Goal: Task Accomplishment & Management: Use online tool/utility

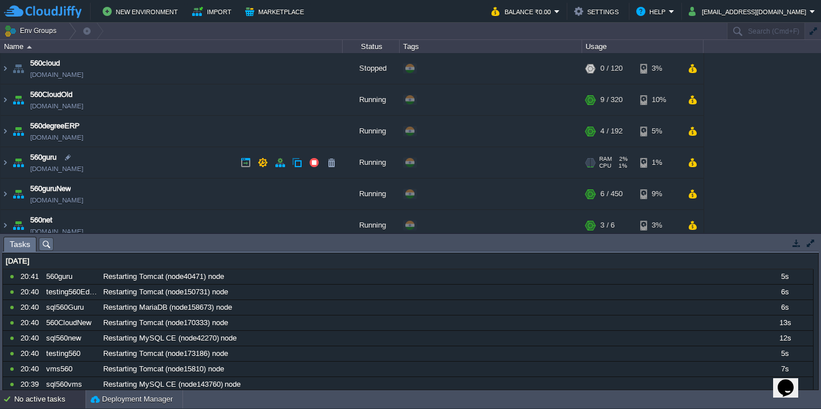
scroll to position [604, 0]
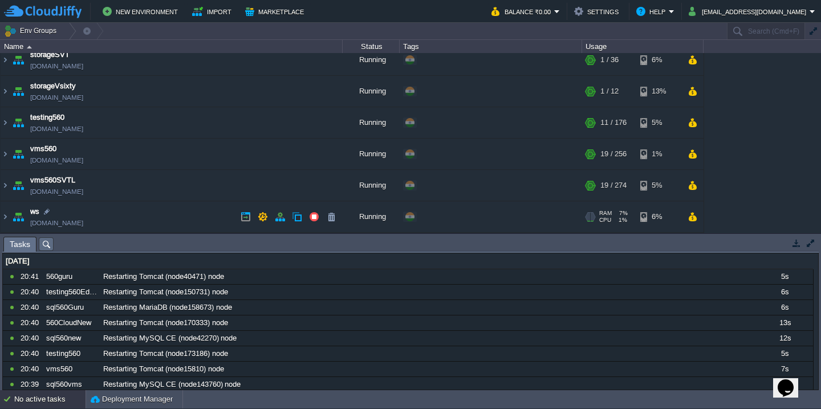
click at [152, 216] on td "ws [DOMAIN_NAME]" at bounding box center [172, 216] width 342 height 31
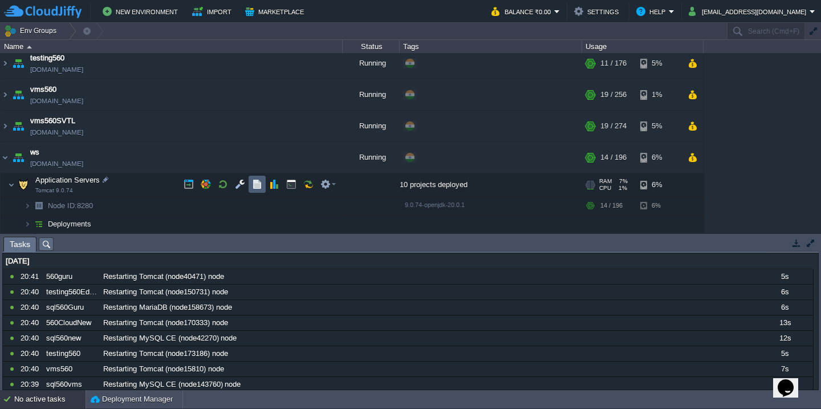
click at [257, 186] on button "button" at bounding box center [257, 184] width 10 height 10
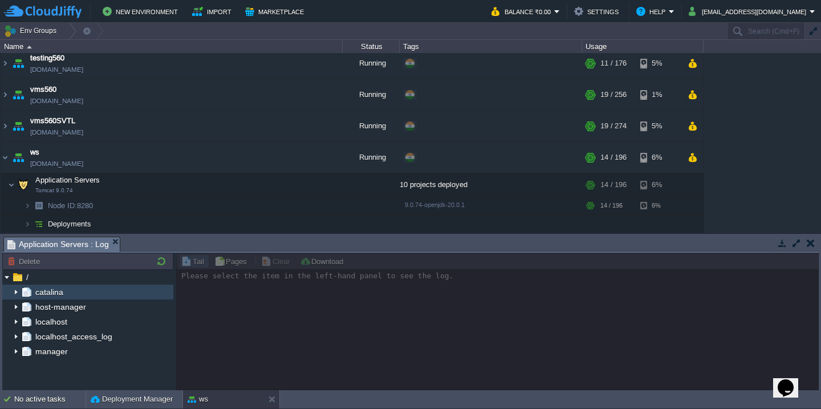
click at [17, 294] on img at bounding box center [15, 291] width 9 height 15
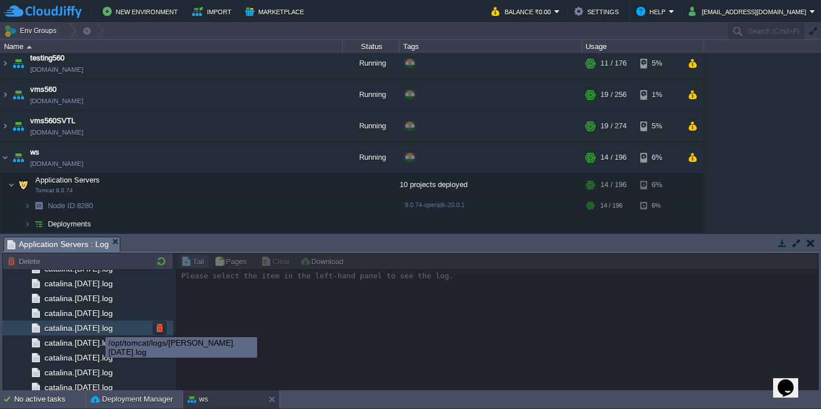
scroll to position [1333, 0]
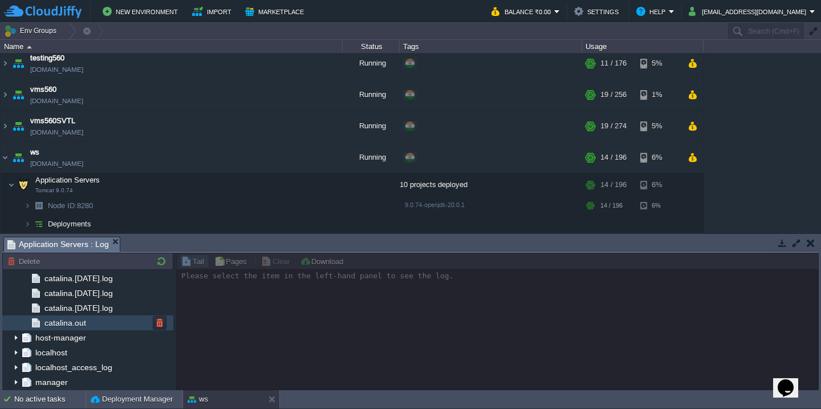
click at [104, 326] on div "catalina.out" at bounding box center [87, 322] width 171 height 15
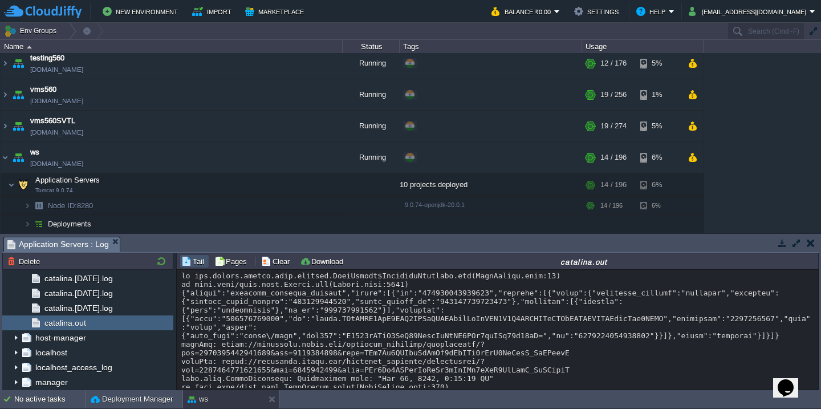
scroll to position [11605, 0]
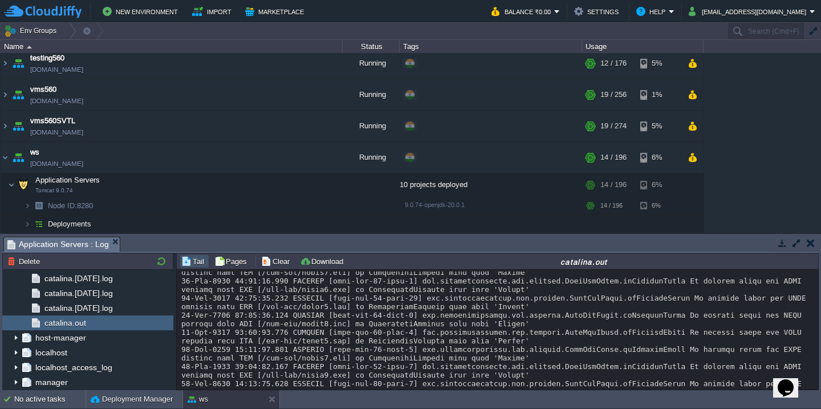
scroll to position [10599, 0]
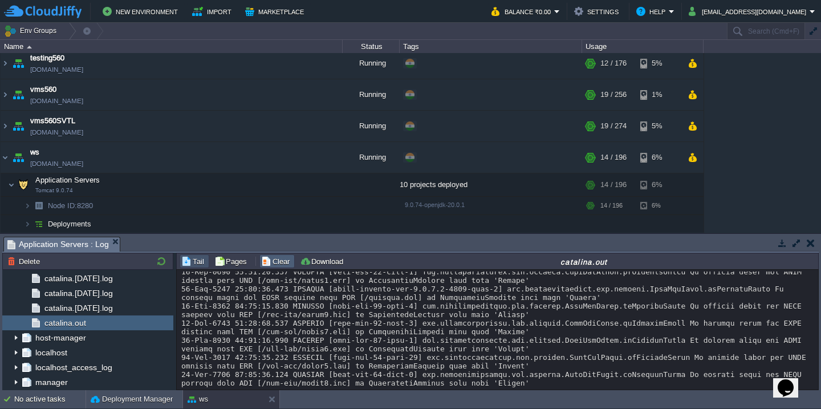
click at [276, 265] on button "Clear" at bounding box center [277, 261] width 32 height 10
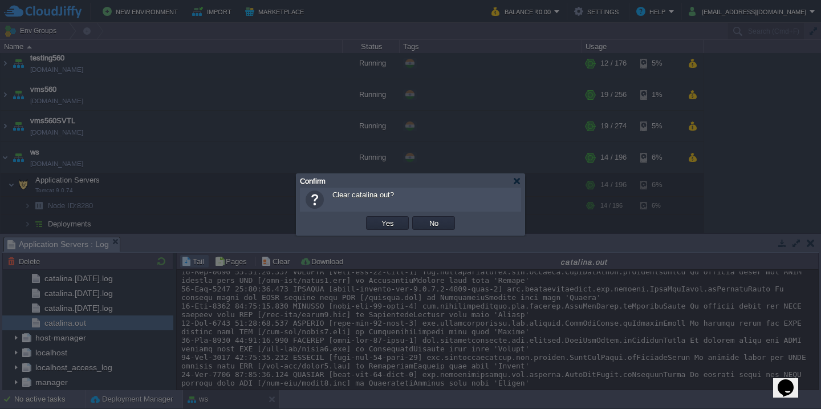
click at [378, 218] on button "Yes" at bounding box center [387, 223] width 19 height 10
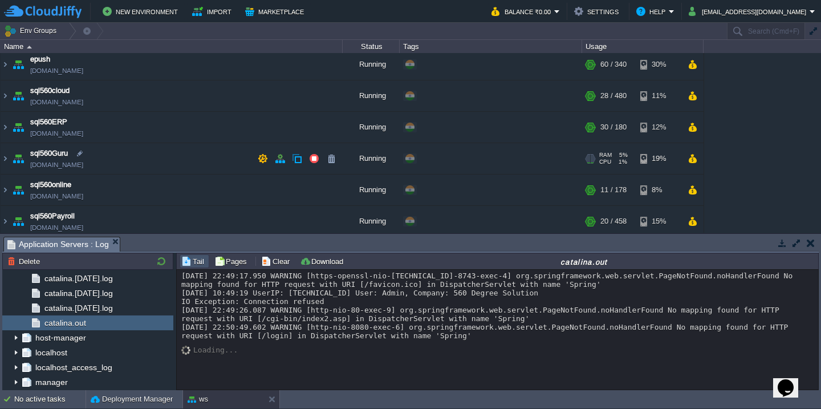
scroll to position [298, 0]
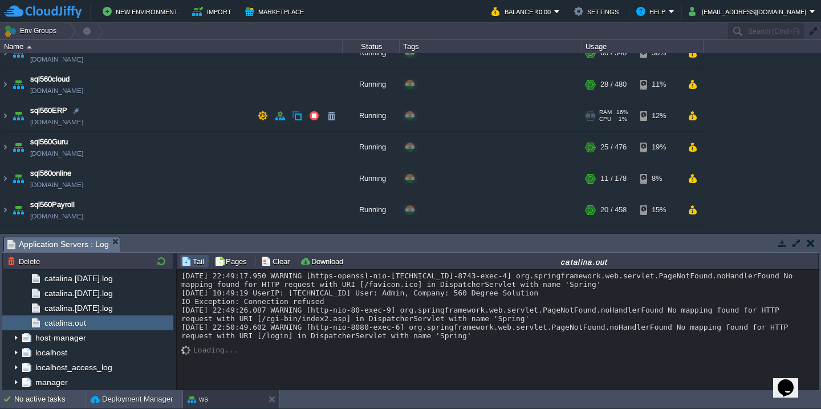
click at [167, 108] on td "sql560ERP [DOMAIN_NAME]" at bounding box center [172, 115] width 342 height 31
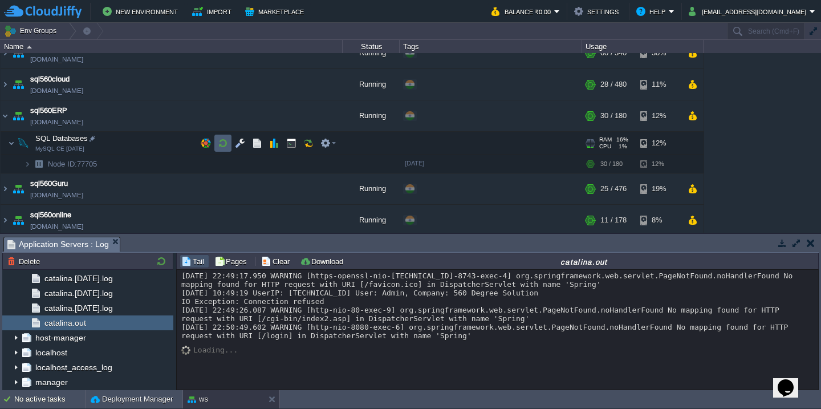
click at [226, 145] on button "button" at bounding box center [223, 143] width 10 height 10
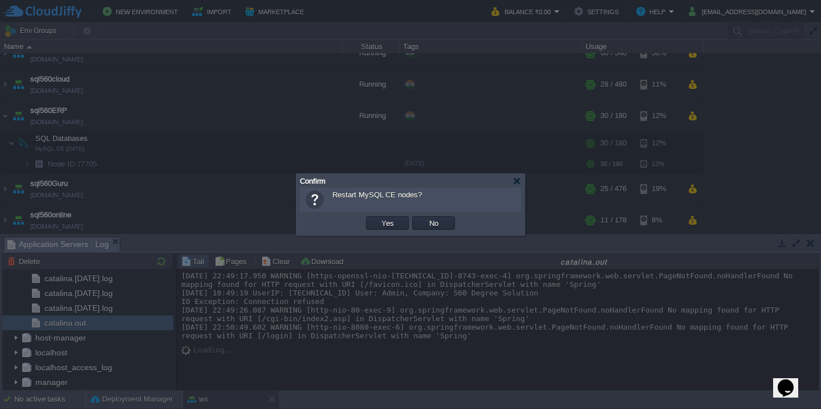
click at [378, 218] on button "Yes" at bounding box center [387, 223] width 19 height 10
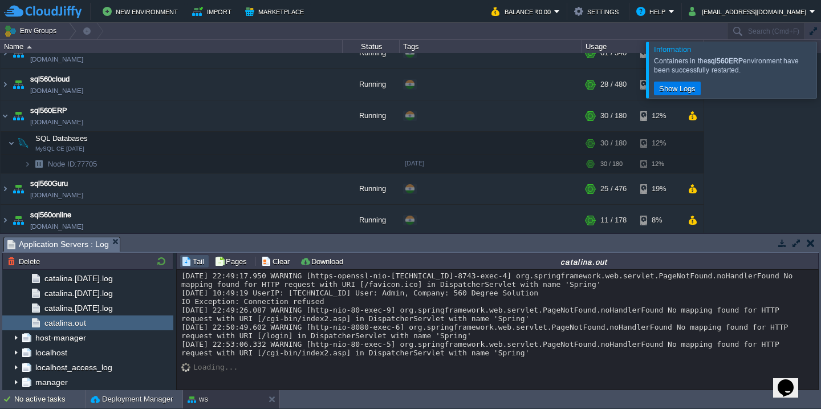
click at [820, 68] on div at bounding box center [835, 70] width 0 height 56
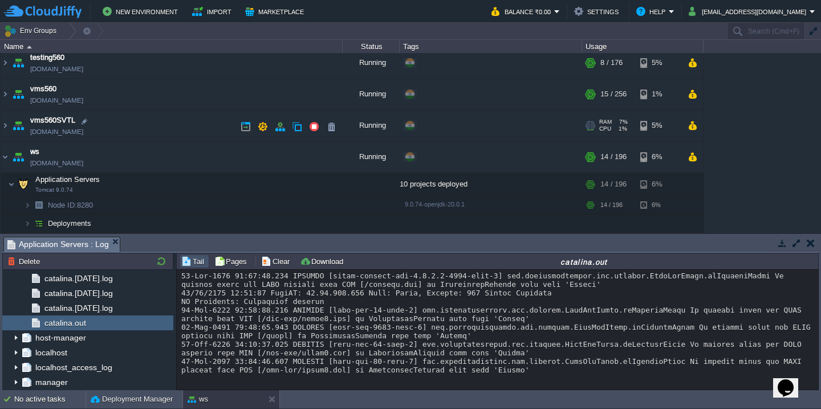
scroll to position [10, 0]
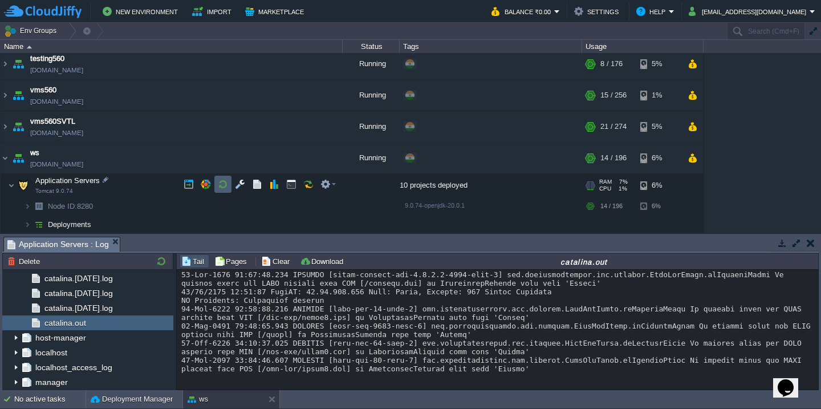
click at [218, 184] on button "button" at bounding box center [223, 184] width 10 height 10
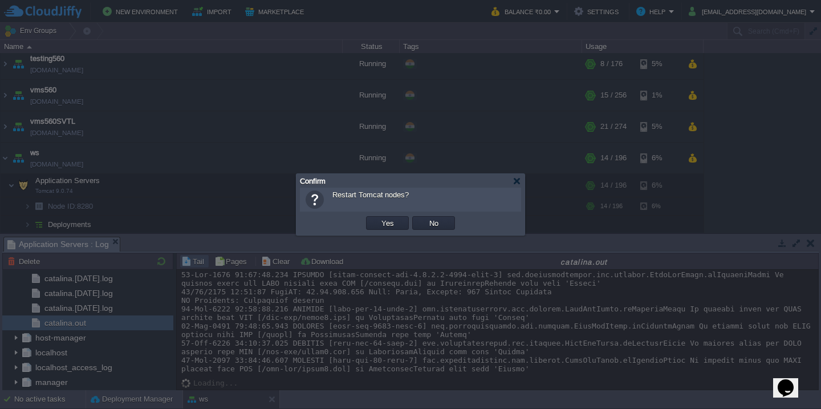
click at [378, 218] on button "Yes" at bounding box center [387, 223] width 19 height 10
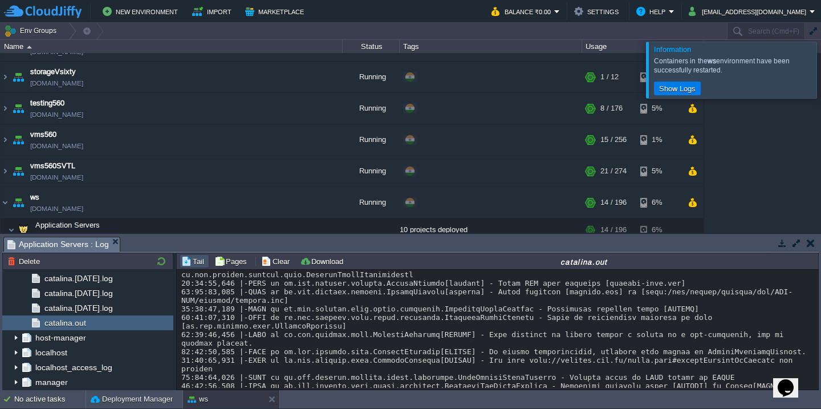
scroll to position [942, 0]
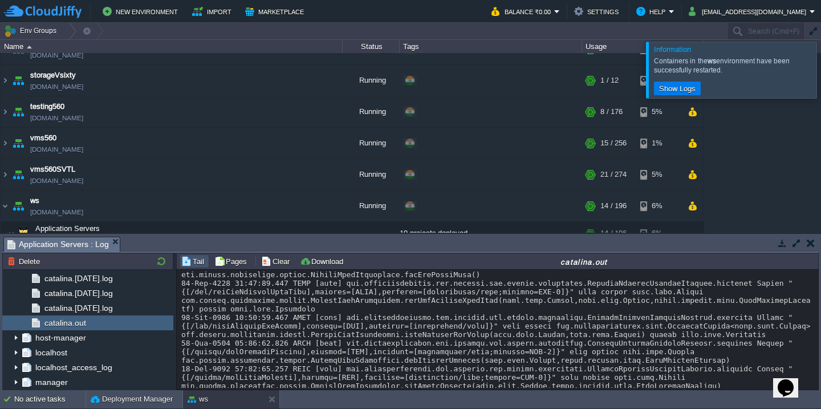
click at [820, 64] on div at bounding box center [835, 70] width 0 height 56
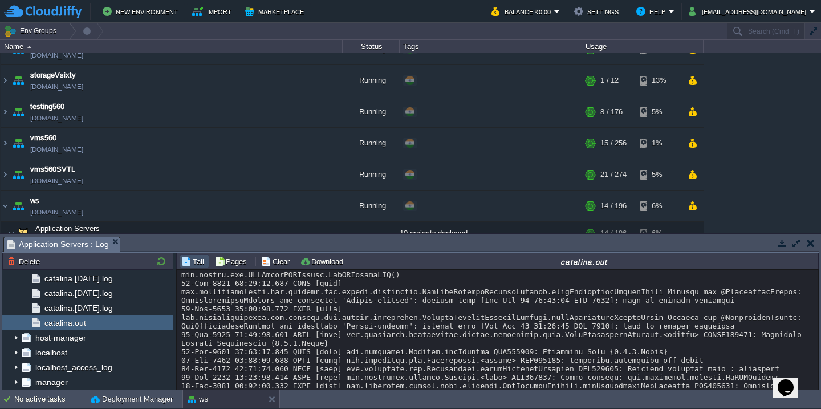
scroll to position [10468, 0]
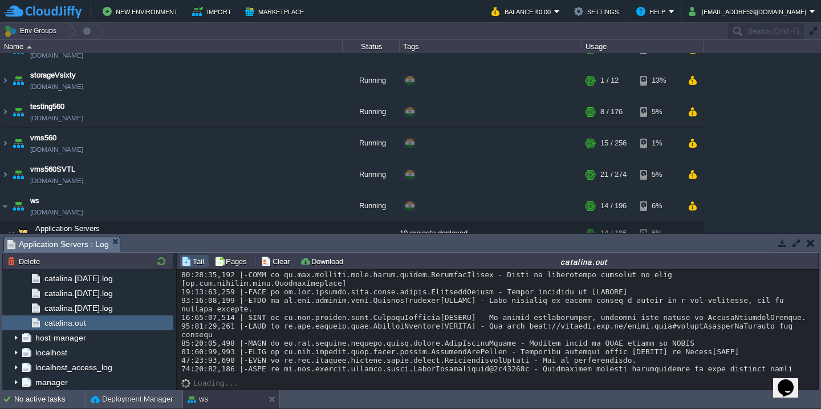
click at [276, 263] on button "Clear" at bounding box center [277, 261] width 32 height 10
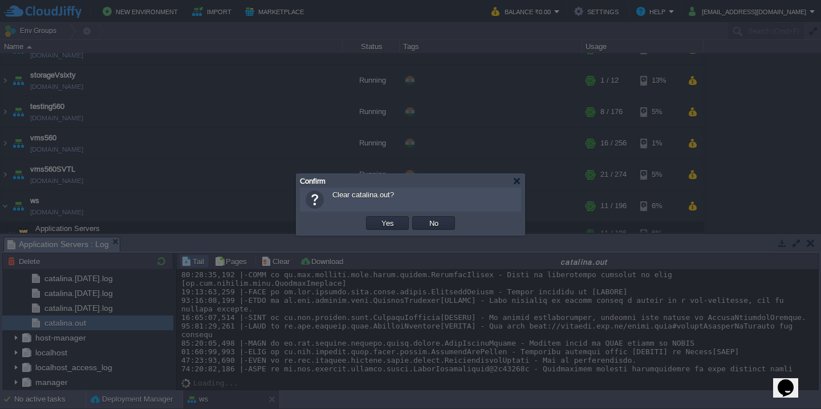
click at [378, 218] on button "Yes" at bounding box center [387, 223] width 19 height 10
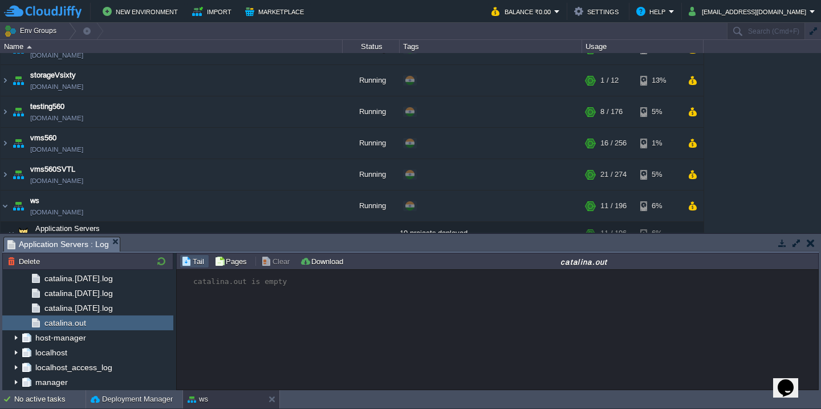
scroll to position [9553, 0]
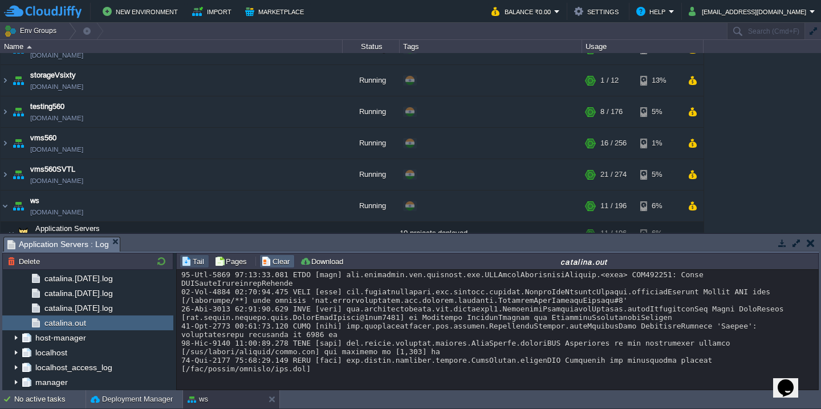
click at [278, 261] on button "Clear" at bounding box center [277, 261] width 32 height 10
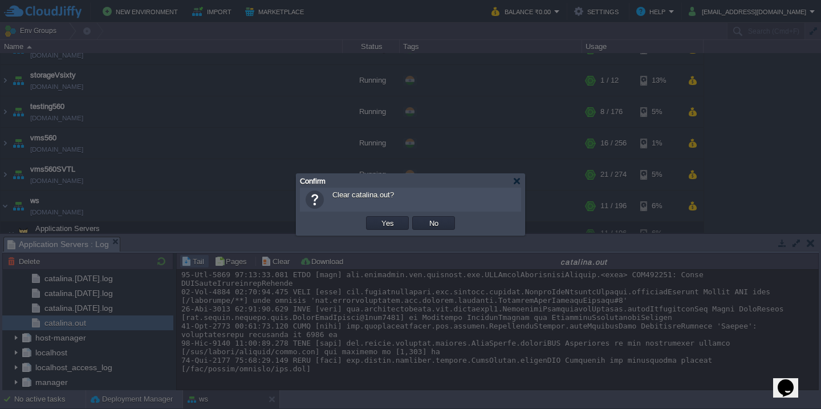
click at [378, 218] on button "Yes" at bounding box center [387, 223] width 19 height 10
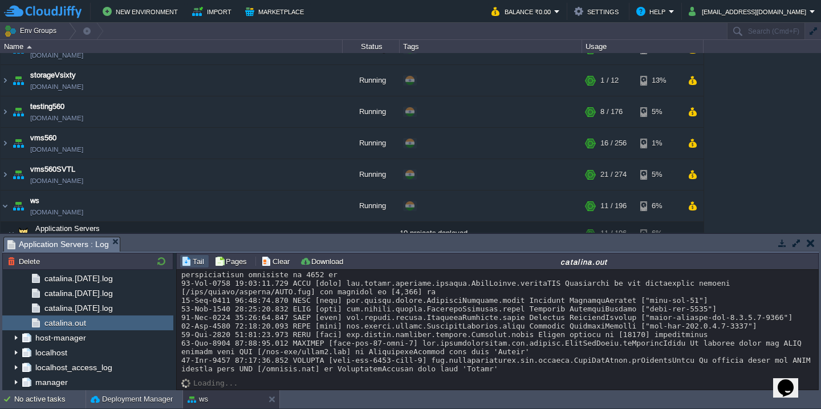
scroll to position [6594, 0]
click at [269, 257] on button "Clear" at bounding box center [277, 261] width 32 height 10
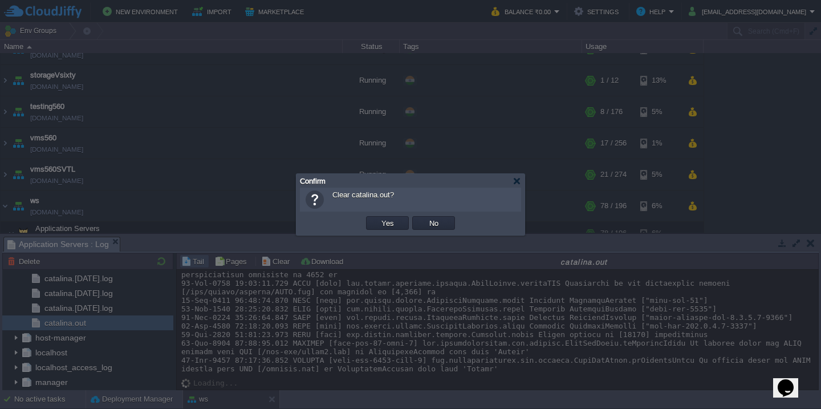
click at [378, 218] on button "Yes" at bounding box center [387, 223] width 19 height 10
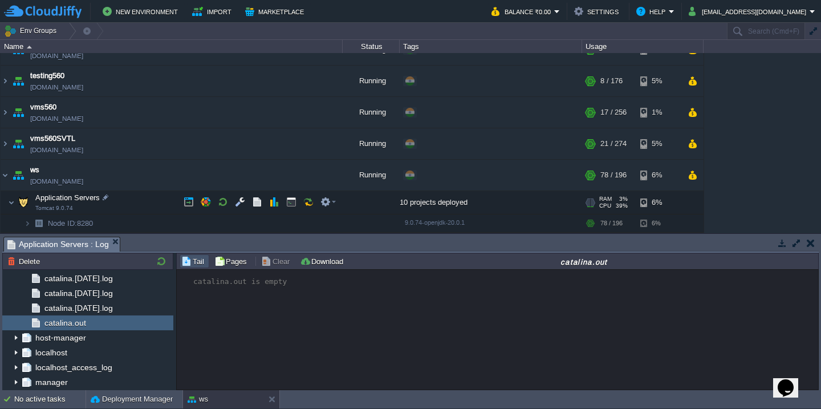
scroll to position [705, 0]
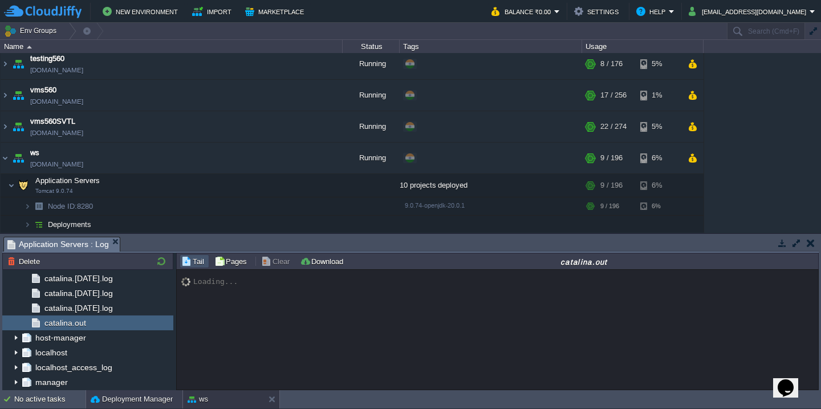
click at [116, 395] on button "Deployment Manager" at bounding box center [132, 398] width 82 height 11
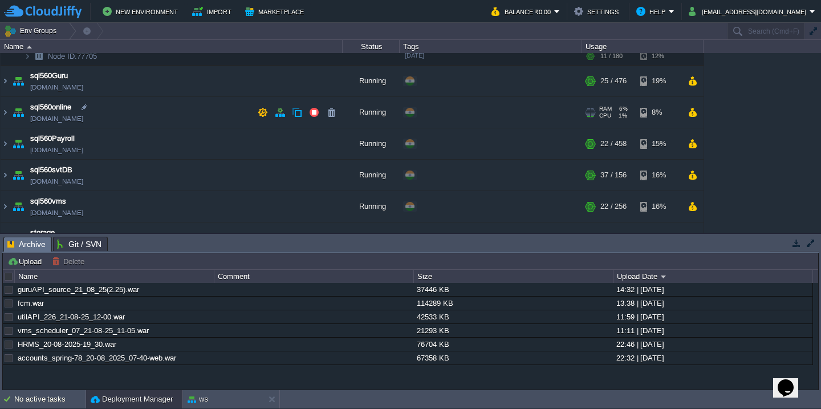
scroll to position [379, 0]
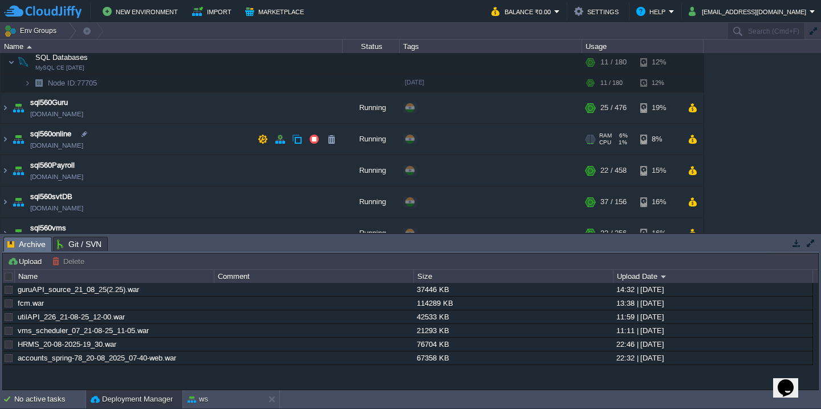
click at [187, 141] on td "sql560online [DOMAIN_NAME]" at bounding box center [172, 139] width 342 height 31
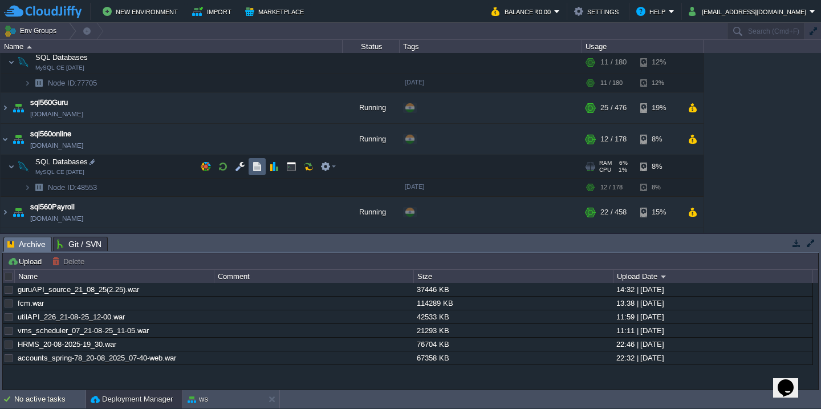
click at [252, 164] on button "button" at bounding box center [257, 166] width 10 height 10
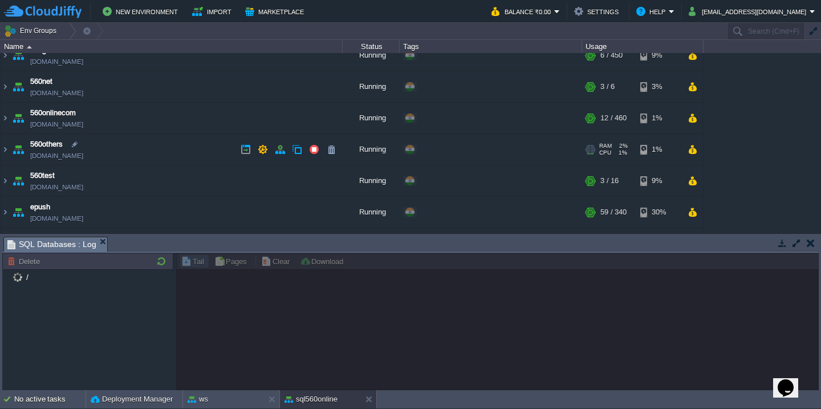
scroll to position [137, 0]
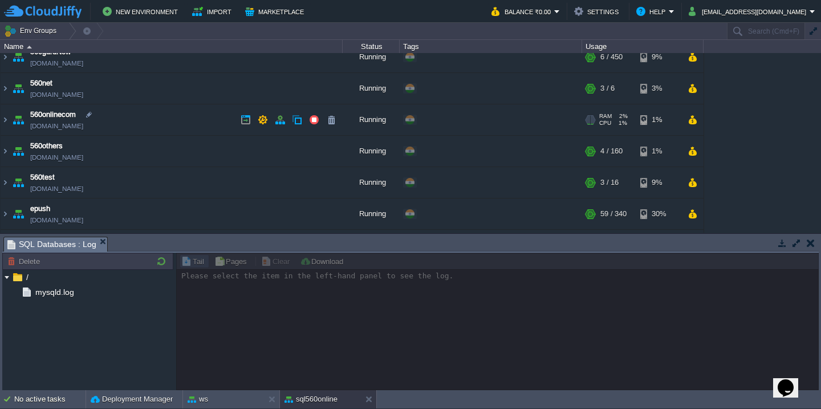
click at [169, 121] on td "560onlinecom [DOMAIN_NAME]" at bounding box center [172, 119] width 342 height 31
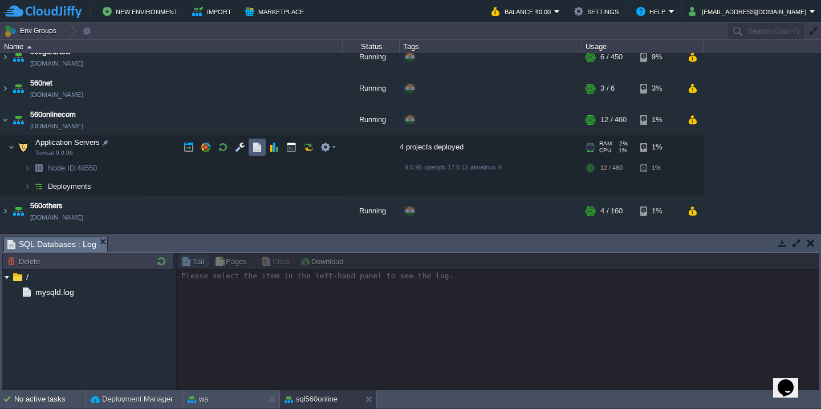
click at [258, 146] on button "button" at bounding box center [257, 147] width 10 height 10
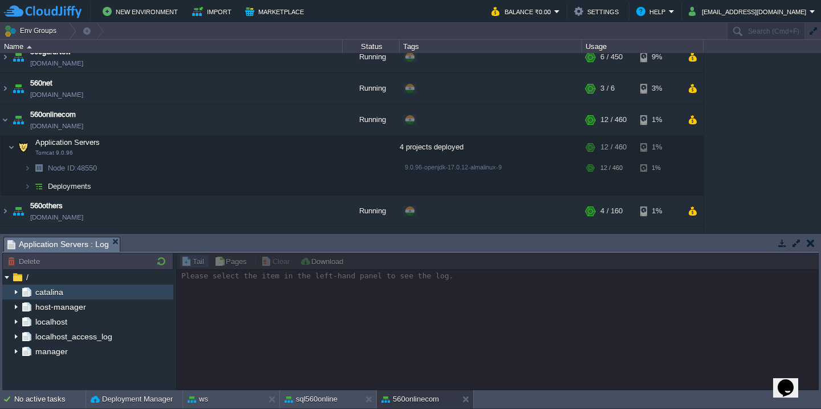
click at [15, 289] on img at bounding box center [15, 291] width 9 height 15
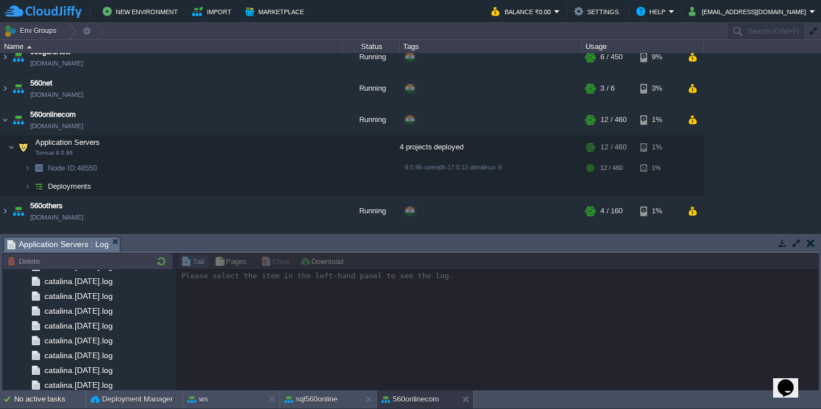
scroll to position [1333, 0]
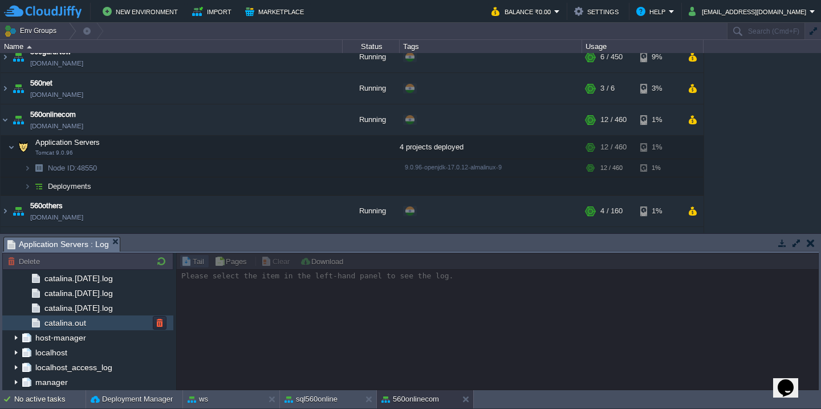
click at [88, 326] on div "catalina.out" at bounding box center [87, 322] width 171 height 15
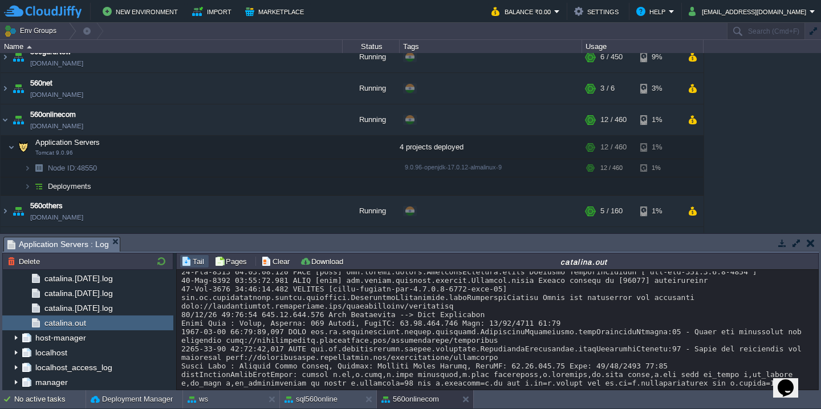
scroll to position [20950, 0]
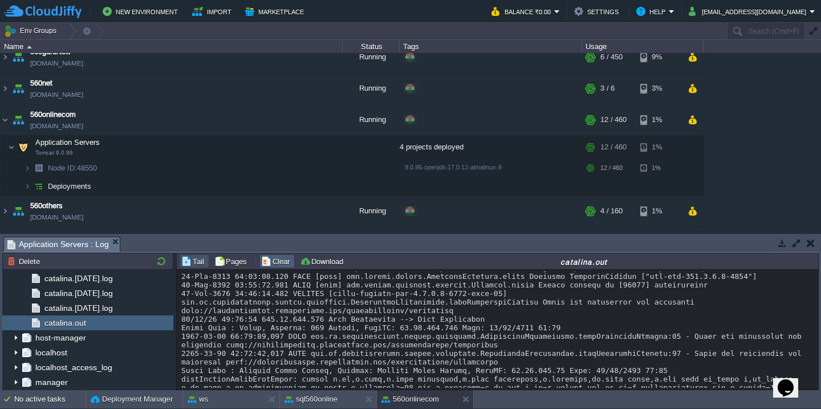
click at [274, 259] on button "Clear" at bounding box center [277, 261] width 32 height 10
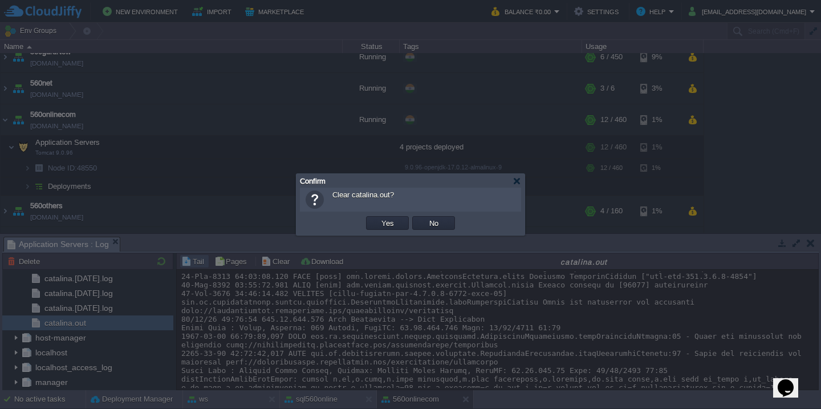
click at [378, 218] on button "Yes" at bounding box center [387, 223] width 19 height 10
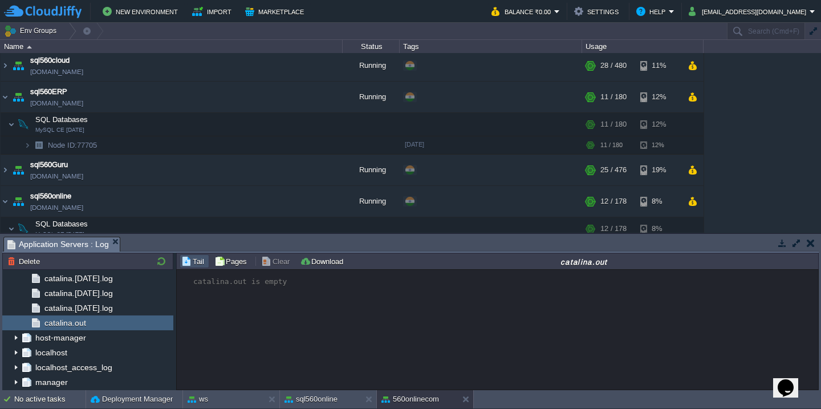
scroll to position [804, 0]
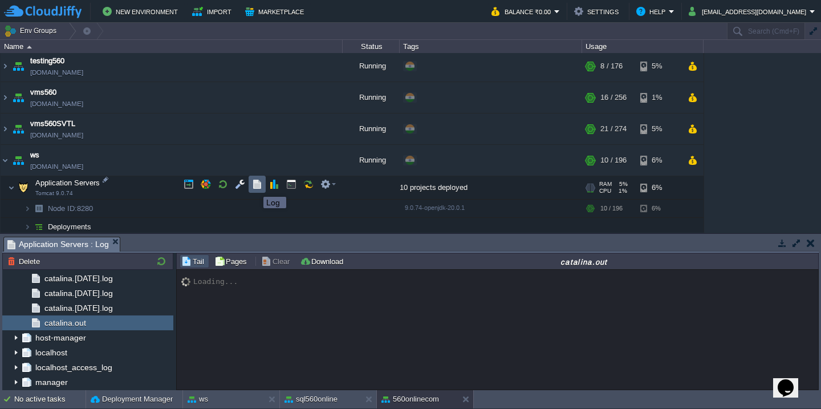
click at [255, 186] on button "button" at bounding box center [257, 184] width 10 height 10
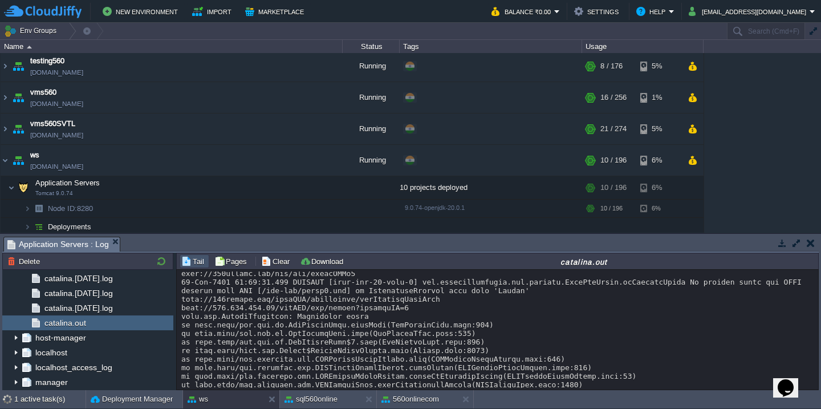
scroll to position [24, 0]
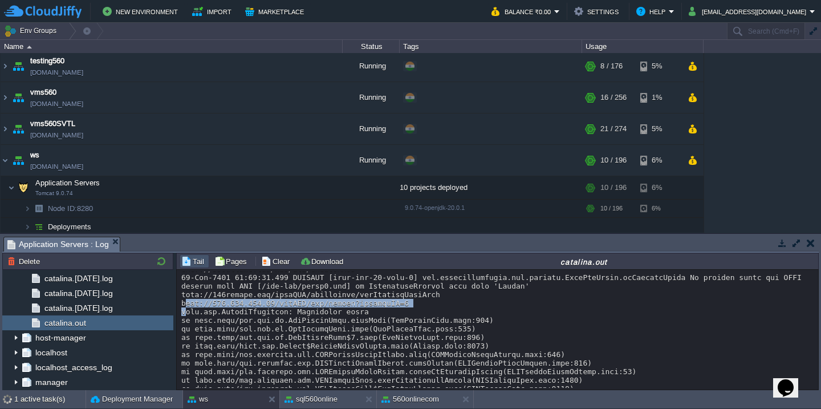
copy div "[URL][TECHNICAL_ID]"
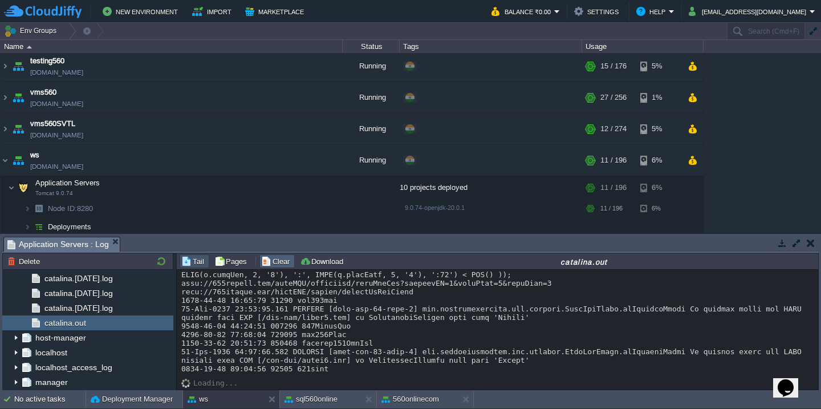
scroll to position [12400, 0]
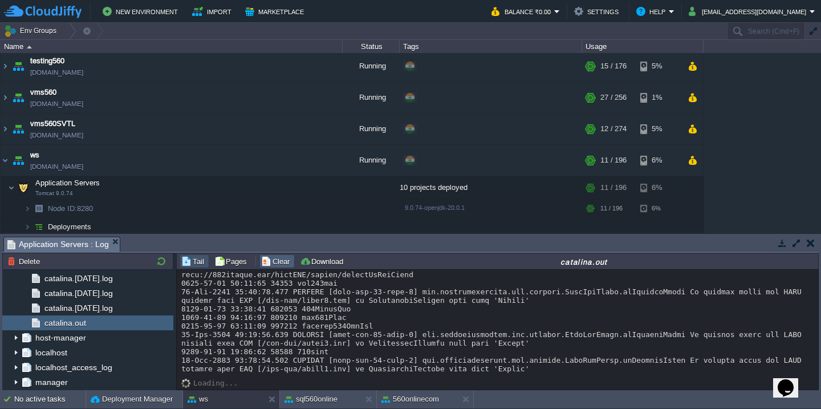
click at [277, 263] on button "Clear" at bounding box center [277, 261] width 32 height 10
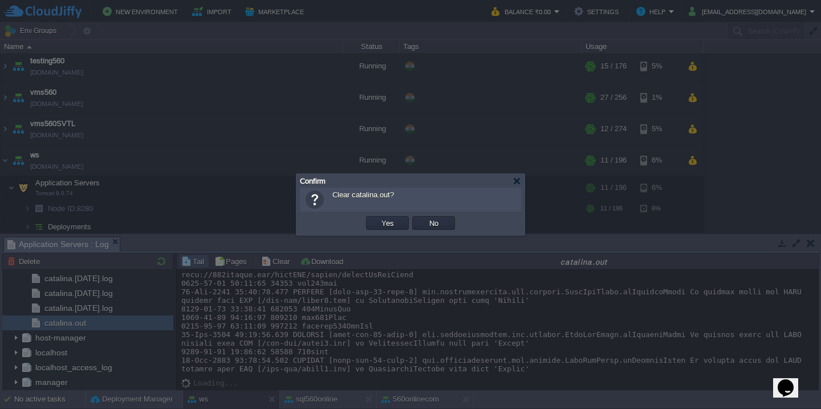
click at [378, 218] on button "Yes" at bounding box center [387, 223] width 19 height 10
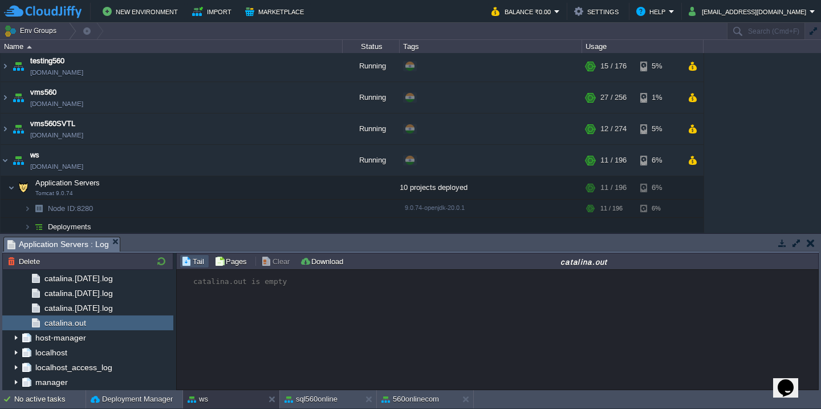
scroll to position [0, 0]
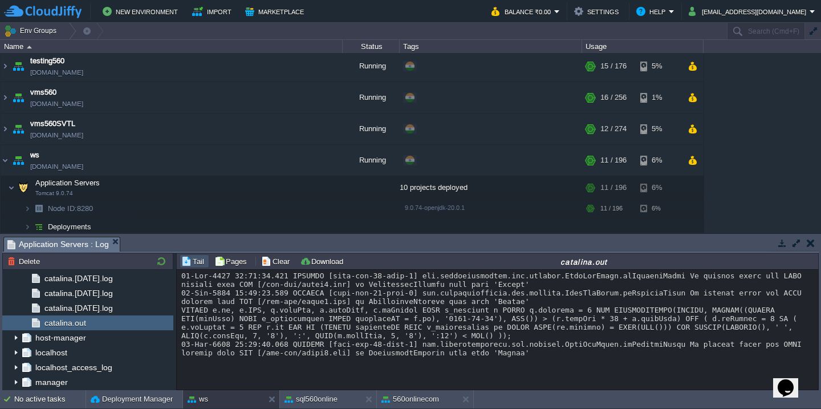
click at [369, 337] on div at bounding box center [497, 314] width 632 height 86
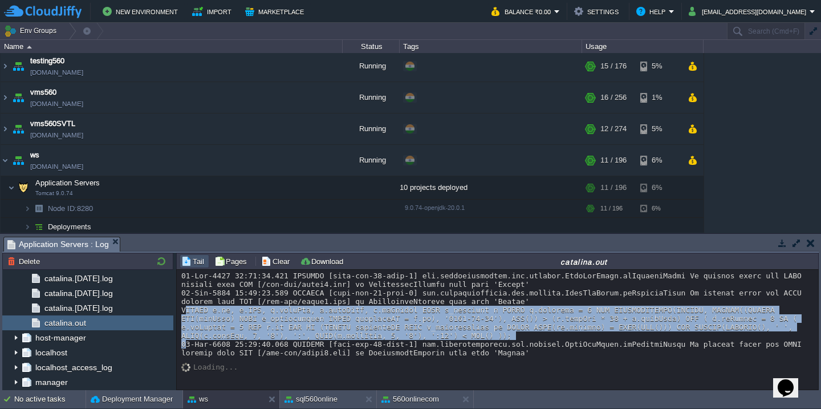
click at [369, 337] on div at bounding box center [497, 314] width 632 height 86
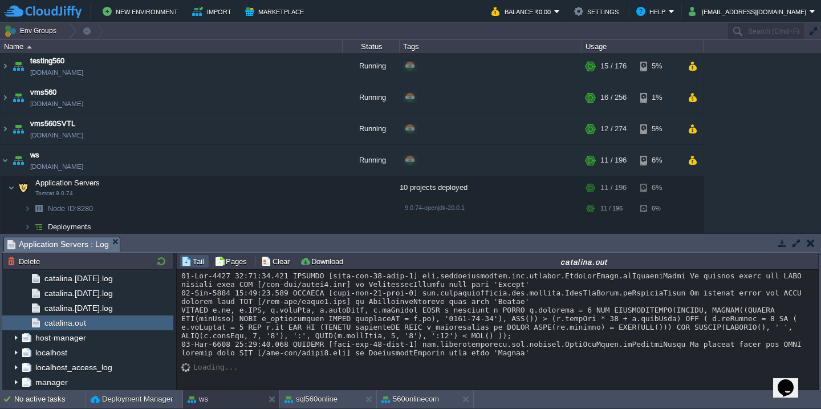
click at [369, 337] on div at bounding box center [497, 314] width 632 height 86
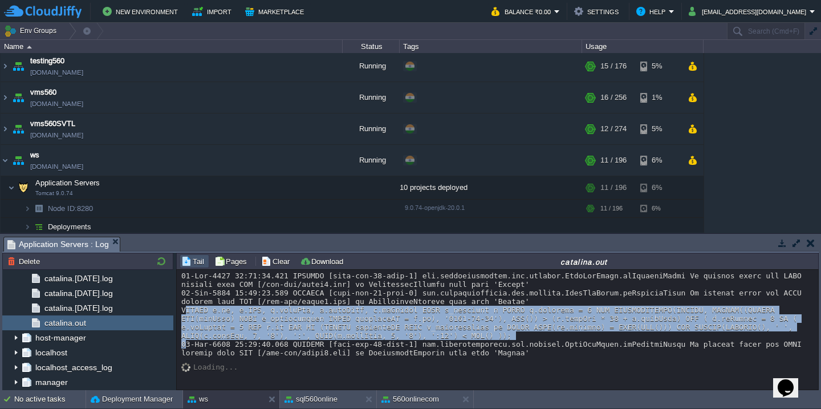
scroll to position [10, 0]
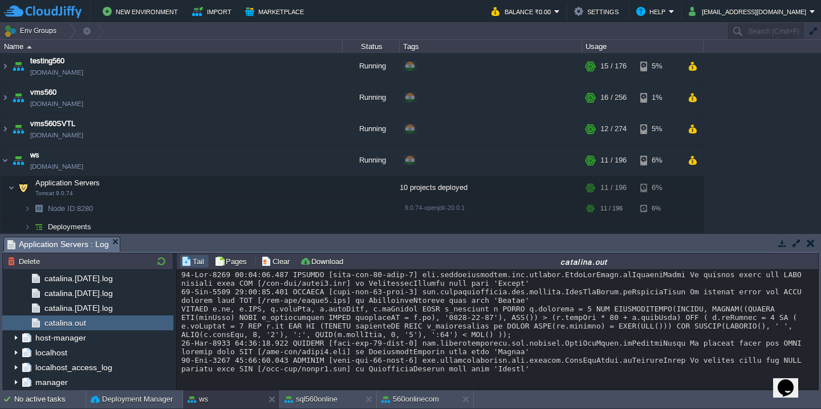
click at [352, 325] on div at bounding box center [497, 321] width 632 height 103
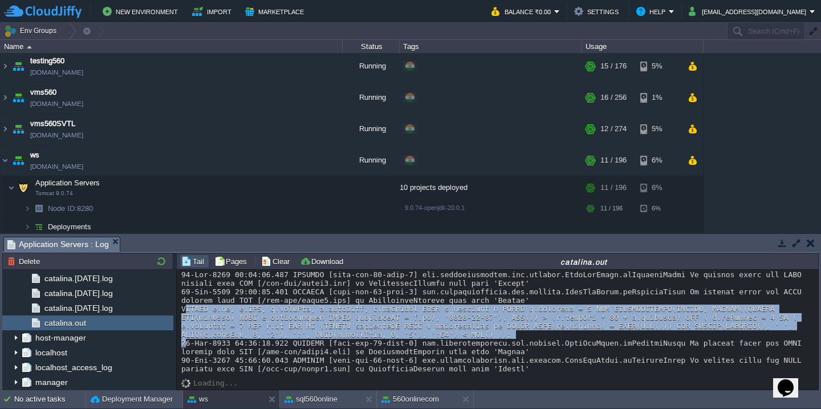
scroll to position [0, 0]
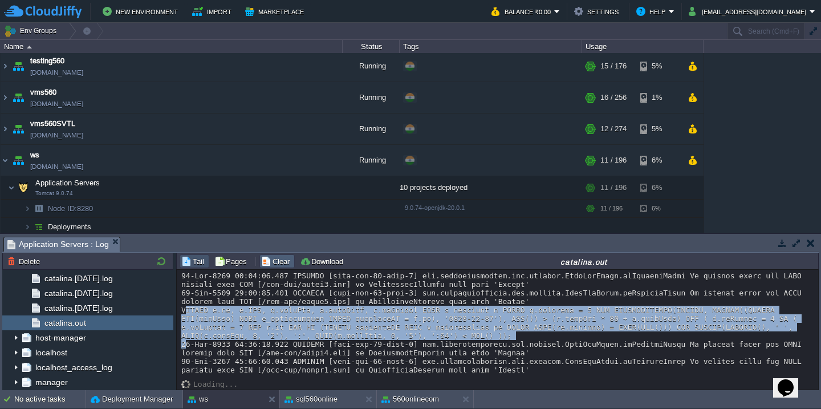
click at [274, 263] on button "Clear" at bounding box center [277, 261] width 32 height 10
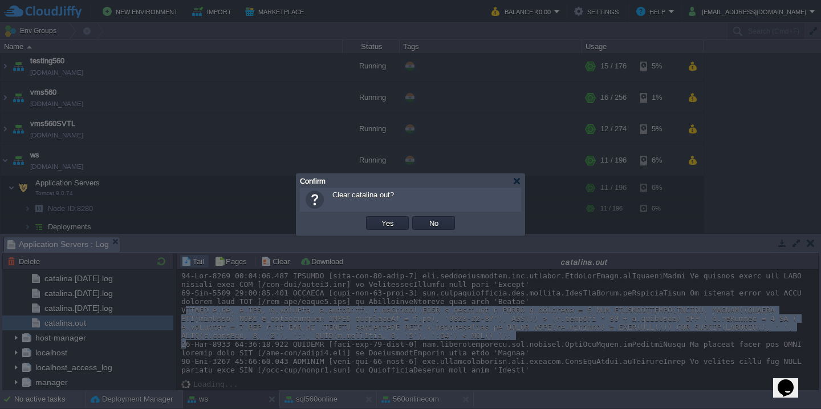
click at [378, 218] on button "Yes" at bounding box center [387, 223] width 19 height 10
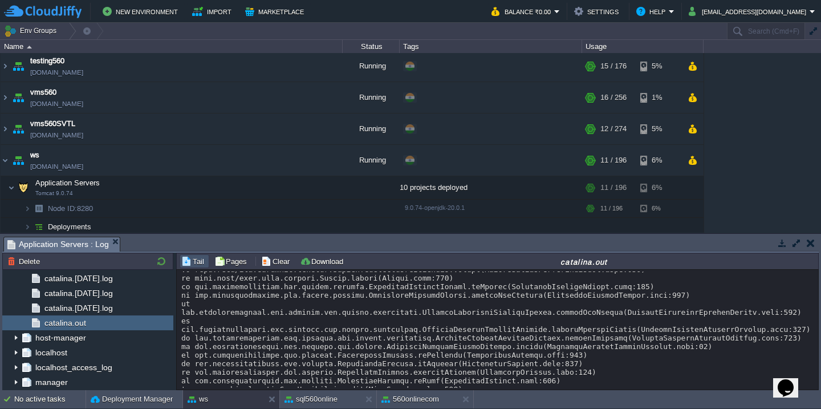
scroll to position [608, 0]
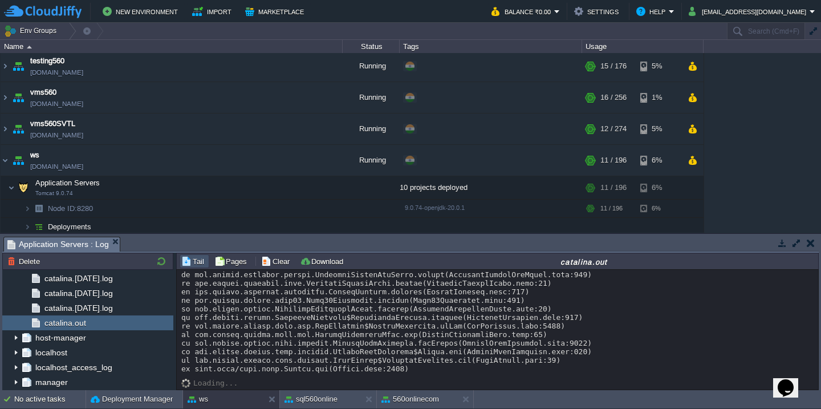
click at [279, 270] on div "Loading..." at bounding box center [497, 330] width 641 height 120
click at [279, 265] on button "Clear" at bounding box center [277, 261] width 32 height 10
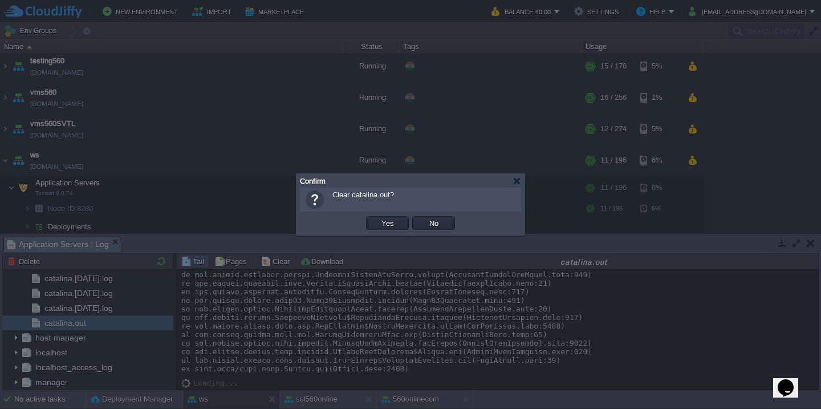
click at [378, 218] on button "Yes" at bounding box center [387, 223] width 19 height 10
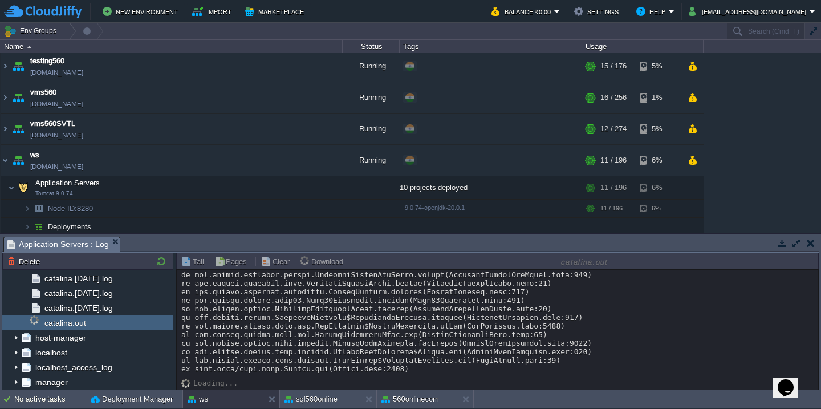
scroll to position [0, 0]
